Goal: Transaction & Acquisition: Purchase product/service

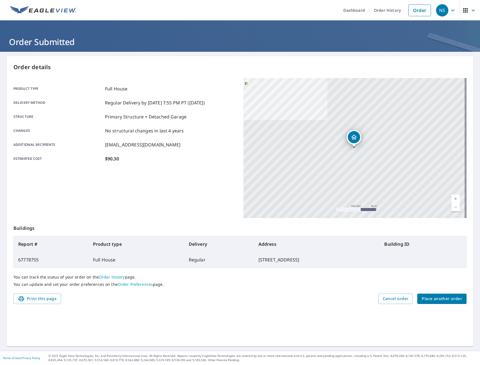
click at [449, 301] on span "Place another order" at bounding box center [441, 298] width 40 height 7
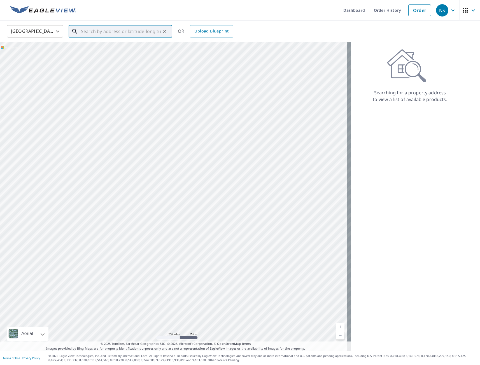
paste input "[STREET_ADDRESS][US_STATE]"
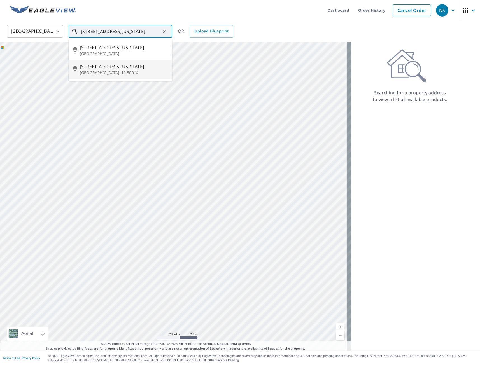
click at [103, 72] on p "[GEOGRAPHIC_DATA], IA 50014" at bounding box center [124, 73] width 88 height 6
type input "[STREET_ADDRESS][US_STATE]"
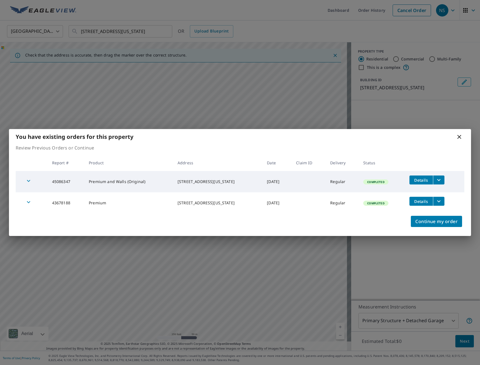
click at [460, 136] on icon at bounding box center [459, 137] width 4 height 4
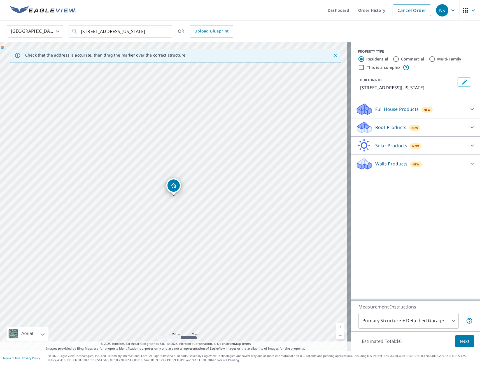
click at [391, 110] on p "Full House Products" at bounding box center [396, 109] width 43 height 7
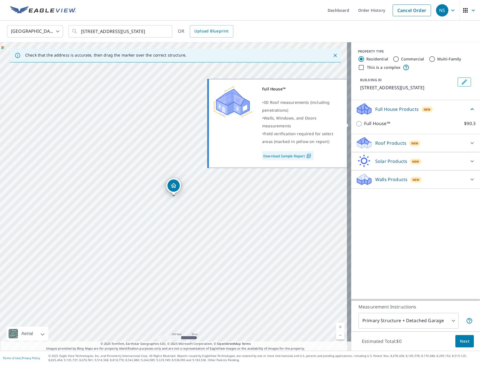
click at [356, 125] on input "Full House™ $90.3" at bounding box center [359, 123] width 8 height 7
checkbox input "true"
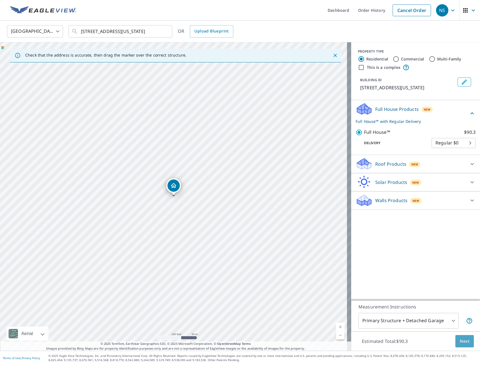
click at [460, 342] on span "Next" at bounding box center [464, 341] width 10 height 7
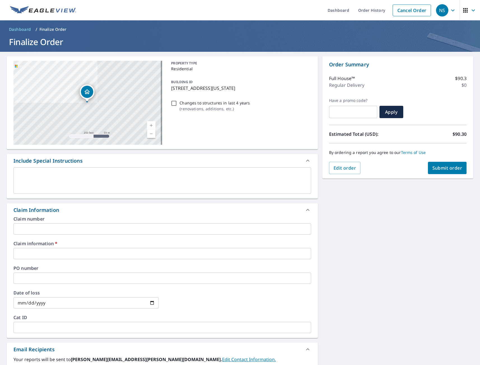
click at [45, 251] on input "text" at bounding box center [161, 253] width 297 height 11
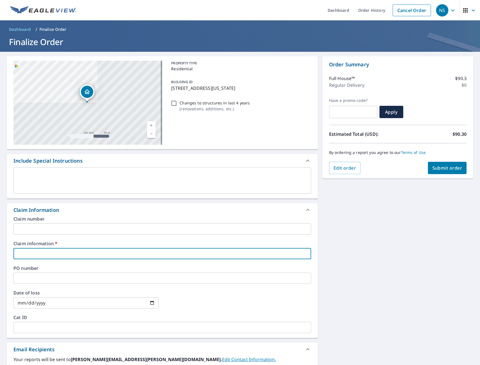
type input "tmj"
checkbox input "true"
click at [352, 283] on div "[STREET_ADDRESS][US_STATE] A standard road map Aerial A detailed look from abov…" at bounding box center [240, 257] width 480 height 410
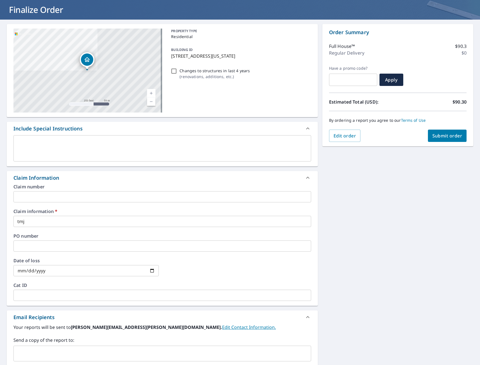
scroll to position [112, 0]
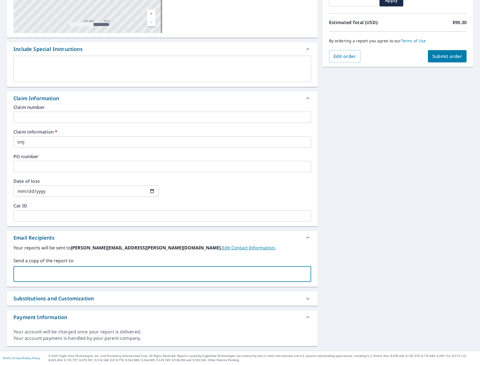
click at [80, 274] on input "text" at bounding box center [158, 274] width 284 height 11
type input "[EMAIL_ADDRESS][DOMAIN_NAME]"
click at [375, 190] on div "[STREET_ADDRESS][US_STATE] A standard road map Aerial A detailed look from abov…" at bounding box center [240, 145] width 480 height 410
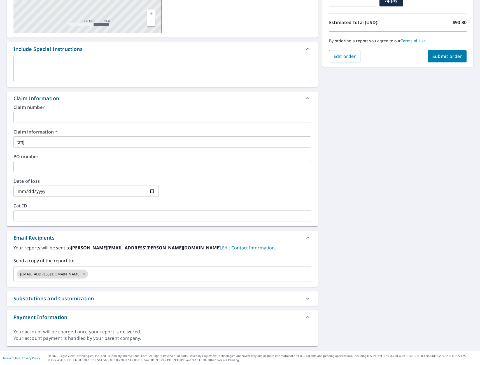
click at [449, 59] on button "Submit order" at bounding box center [447, 56] width 39 height 12
checkbox input "true"
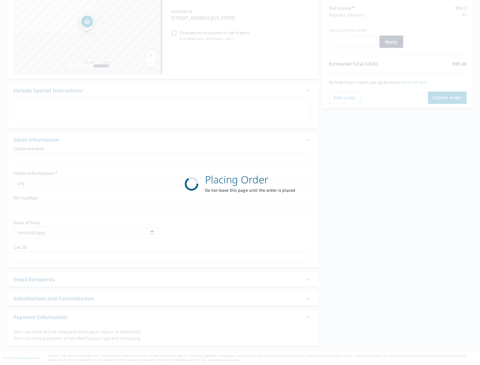
scroll to position [70, 0]
